Goal: Obtain resource: Obtain resource

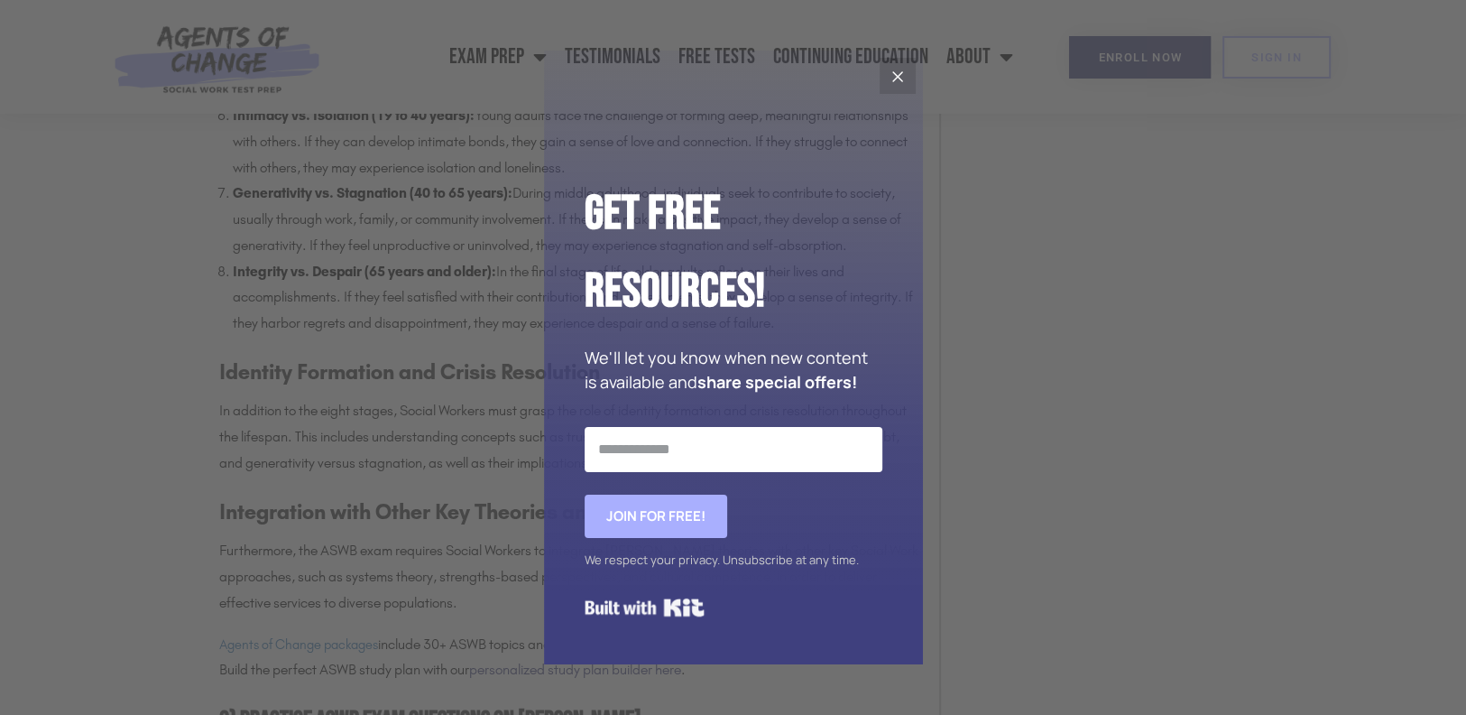
scroll to position [3008, 0]
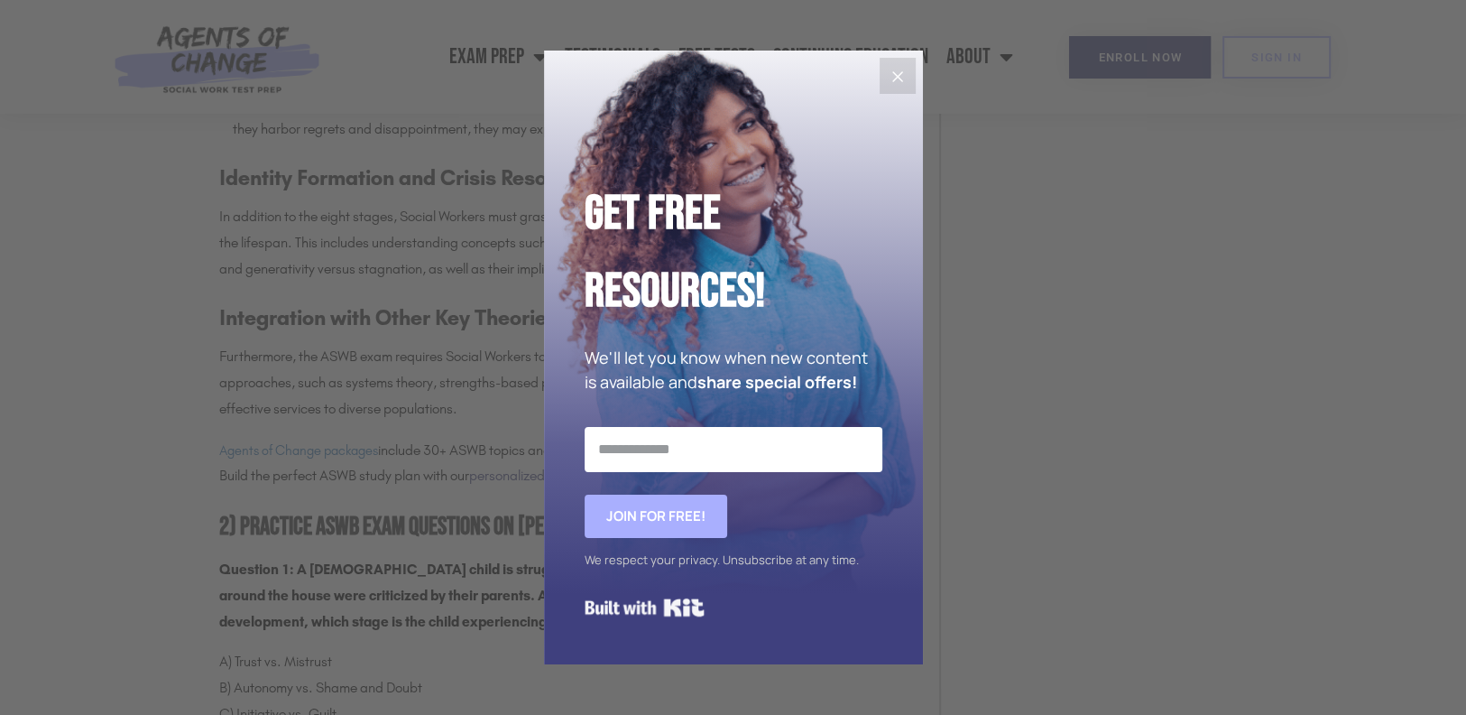
click at [887, 73] on icon "Close" at bounding box center [898, 77] width 22 height 22
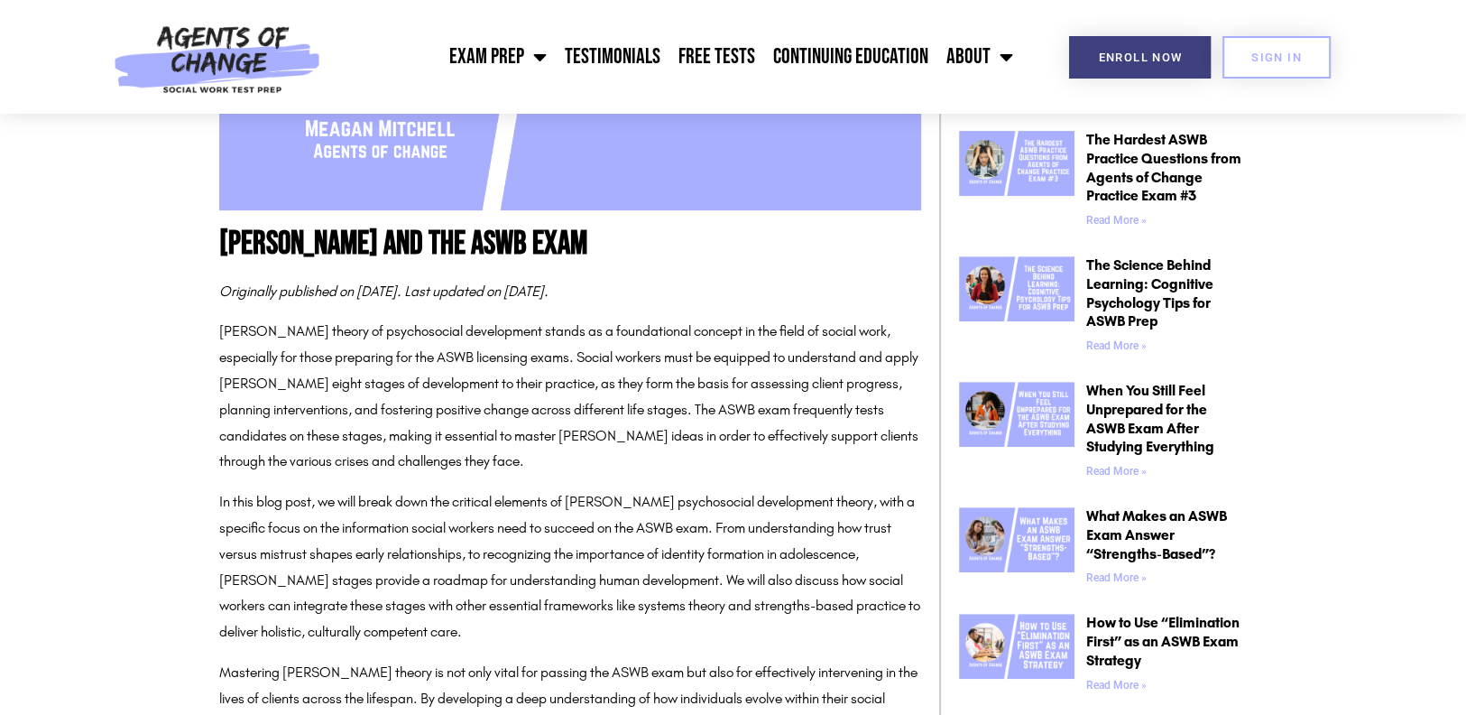
scroll to position [0, 0]
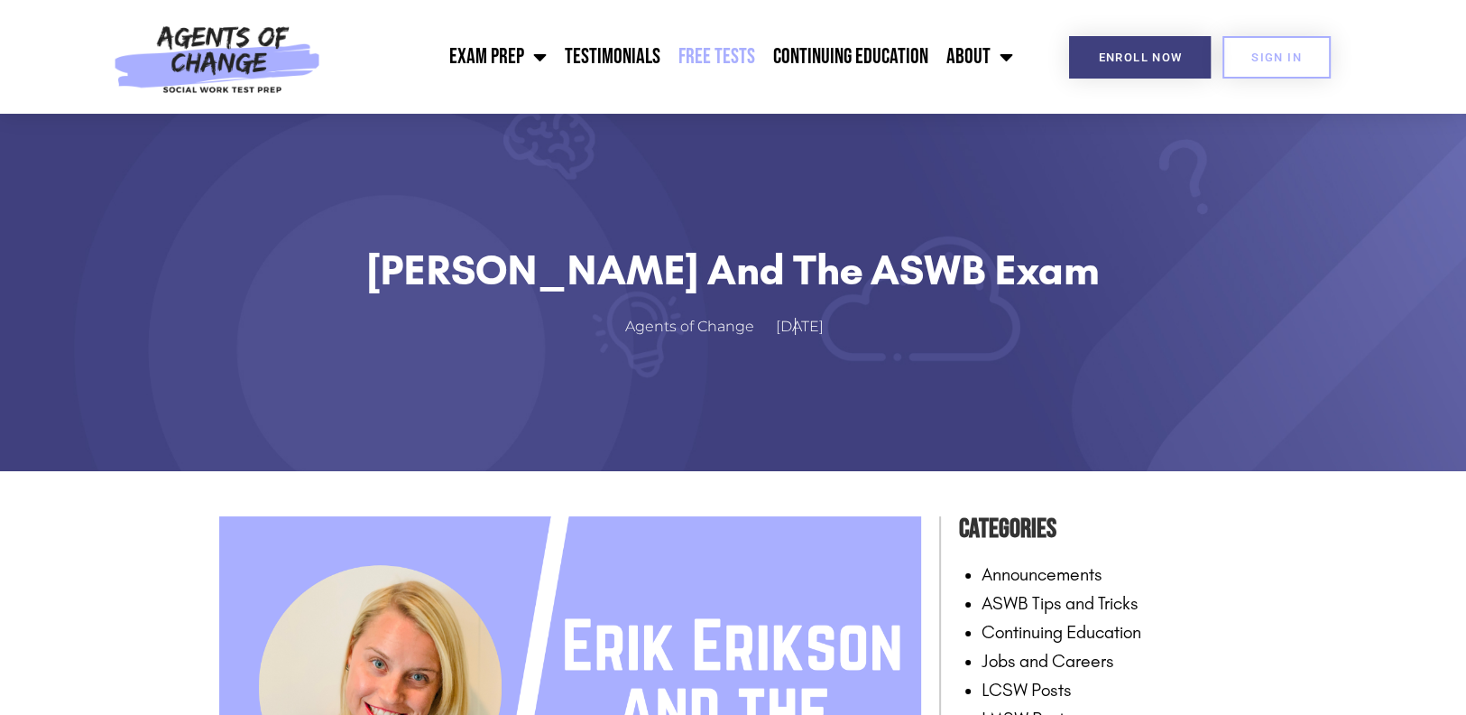
click at [735, 61] on link "Free Tests" at bounding box center [717, 56] width 95 height 45
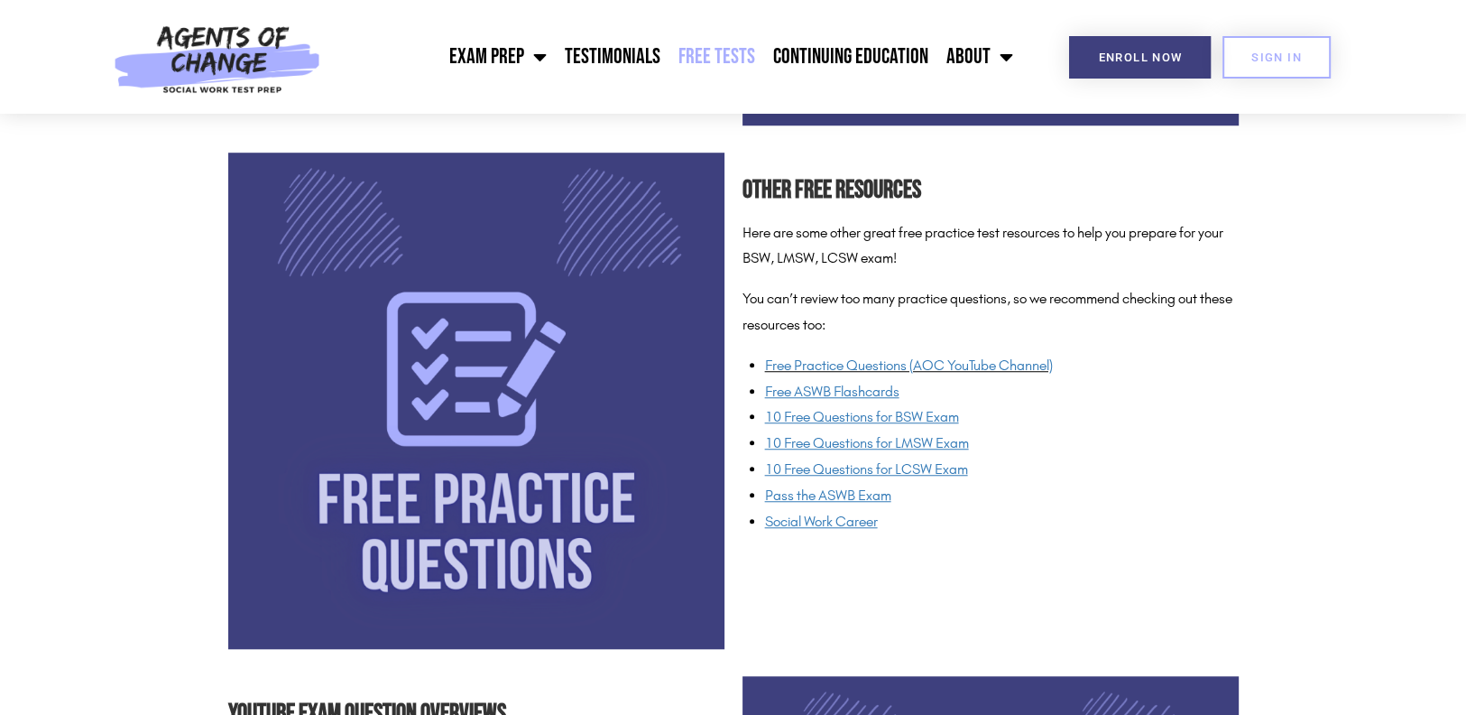
scroll to position [1303, 0]
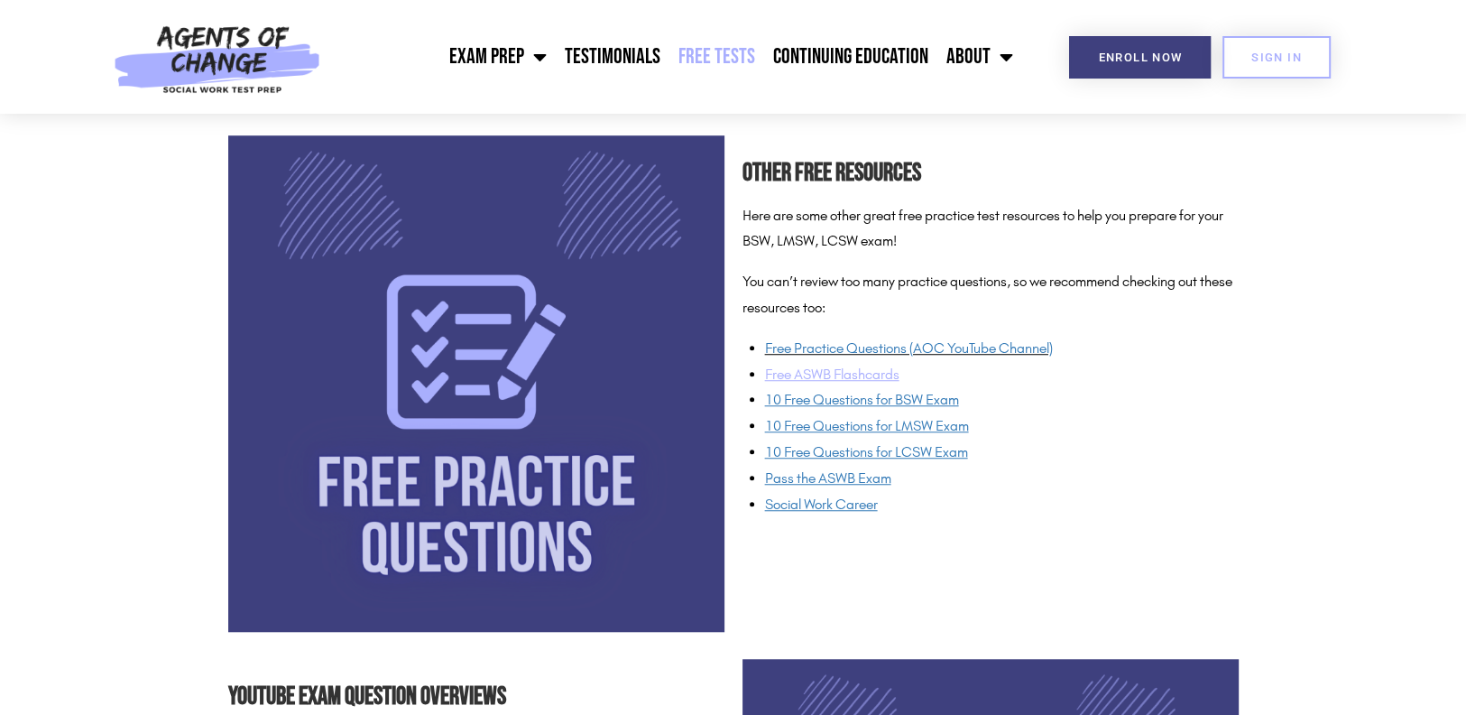
click at [818, 367] on u "Free ASWB Flashcards" at bounding box center [832, 373] width 134 height 17
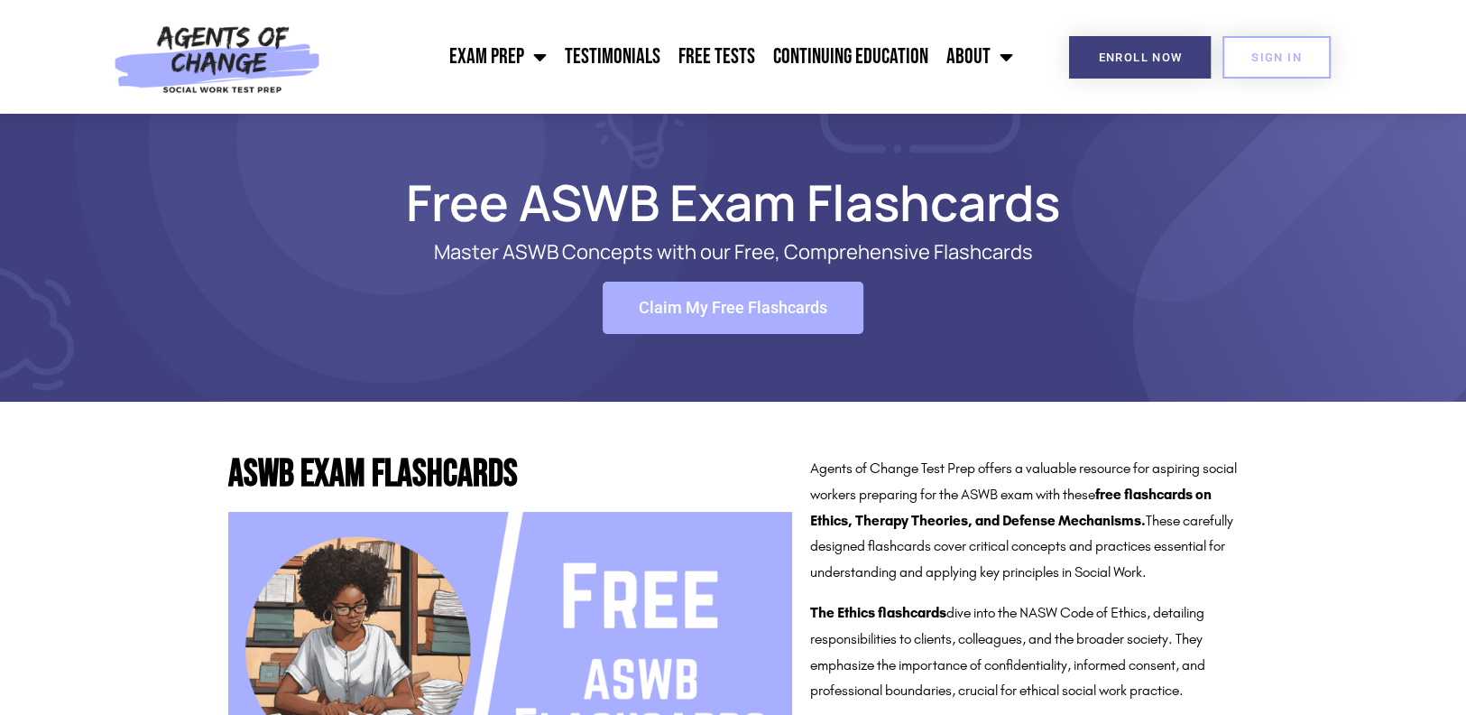
click at [784, 287] on link "Claim My Free Flashcards" at bounding box center [733, 308] width 261 height 52
